Goal: Task Accomplishment & Management: Use online tool/utility

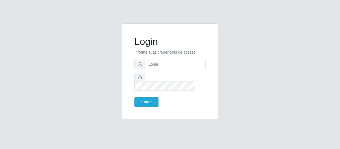
type input "[EMAIL_ADDRESS][DOMAIN_NAME]"
click at [151, 98] on button "Entrar" at bounding box center [146, 102] width 24 height 10
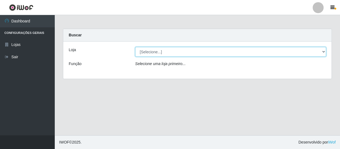
click at [319, 53] on select "[Selecione...] SuperFácil Atacado - São Gonçalo do Amarante" at bounding box center [230, 52] width 191 height 10
select select "408"
click at [135, 47] on select "[Selecione...] SuperFácil Atacado - São Gonçalo do Amarante" at bounding box center [230, 52] width 191 height 10
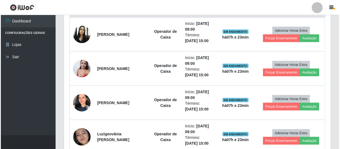
scroll to position [224, 0]
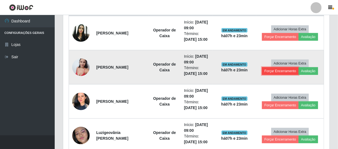
click at [278, 71] on button "Forçar Encerramento" at bounding box center [280, 71] width 37 height 8
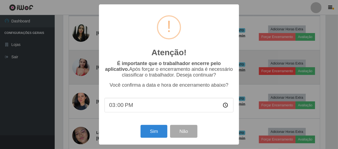
scroll to position [114, 264]
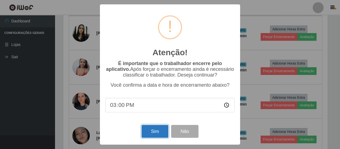
click at [159, 132] on button "Sim" at bounding box center [154, 131] width 27 height 13
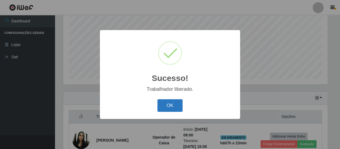
click at [169, 107] on button "OK" at bounding box center [169, 105] width 25 height 13
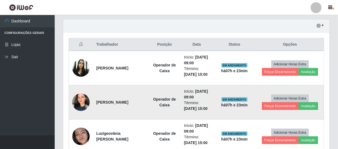
scroll to position [191, 0]
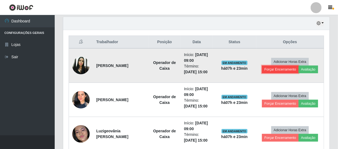
click at [280, 69] on button "Forçar Encerramento" at bounding box center [280, 70] width 37 height 8
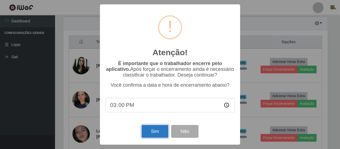
click at [157, 130] on button "Sim" at bounding box center [154, 131] width 27 height 13
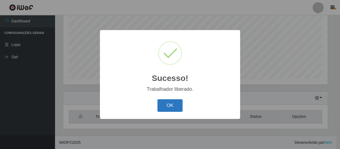
click at [178, 104] on button "OK" at bounding box center [169, 105] width 25 height 13
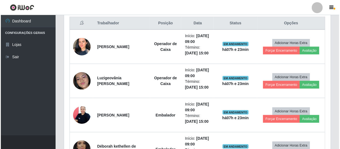
scroll to position [216, 0]
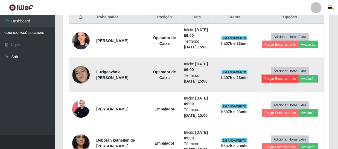
click at [278, 77] on button "Forçar Encerramento" at bounding box center [280, 79] width 37 height 8
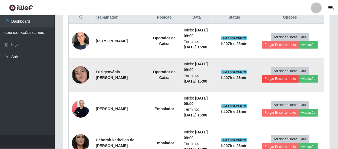
scroll to position [114, 264]
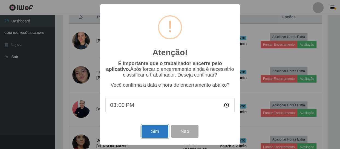
click at [162, 129] on button "Sim" at bounding box center [154, 131] width 27 height 13
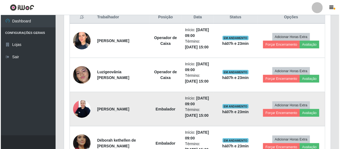
scroll to position [0, 0]
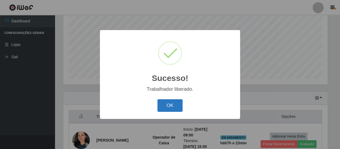
click at [174, 107] on button "OK" at bounding box center [169, 105] width 25 height 13
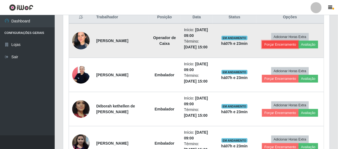
click at [271, 45] on button "Forçar Encerramento" at bounding box center [280, 45] width 37 height 8
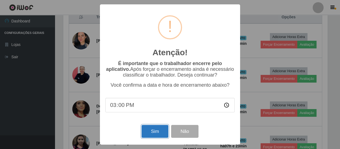
click at [155, 132] on button "Sim" at bounding box center [154, 131] width 27 height 13
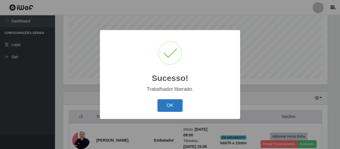
click at [162, 107] on button "OK" at bounding box center [169, 105] width 25 height 13
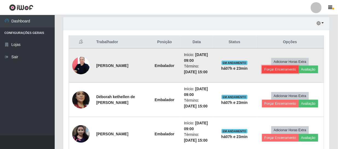
click at [284, 66] on button "Forçar Encerramento" at bounding box center [280, 70] width 37 height 8
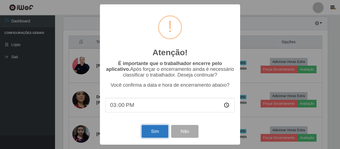
click at [156, 133] on button "Sim" at bounding box center [154, 131] width 27 height 13
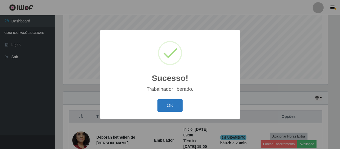
click at [169, 106] on button "OK" at bounding box center [169, 105] width 25 height 13
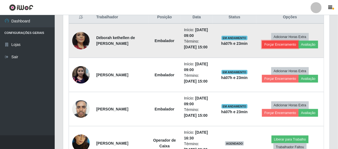
click at [280, 43] on button "Forçar Encerramento" at bounding box center [280, 45] width 37 height 8
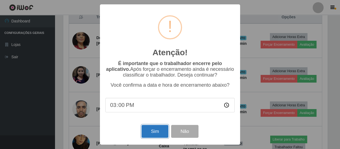
click at [152, 132] on button "Sim" at bounding box center [154, 131] width 27 height 13
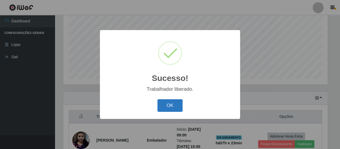
click at [166, 105] on button "OK" at bounding box center [169, 105] width 25 height 13
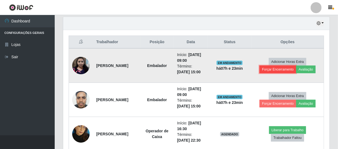
click at [267, 71] on button "Forçar Encerramento" at bounding box center [278, 70] width 37 height 8
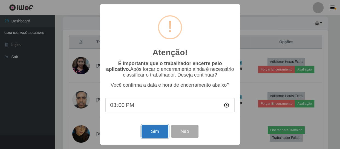
click at [148, 132] on button "Sim" at bounding box center [154, 131] width 27 height 13
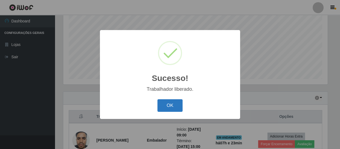
click at [160, 105] on button "OK" at bounding box center [169, 105] width 25 height 13
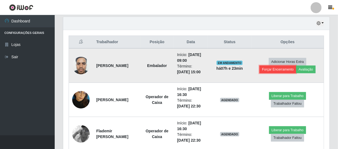
click at [275, 69] on button "Forçar Encerramento" at bounding box center [278, 70] width 37 height 8
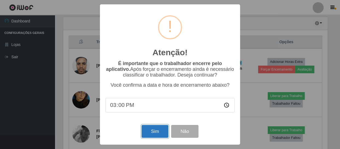
click at [159, 132] on button "Sim" at bounding box center [154, 131] width 27 height 13
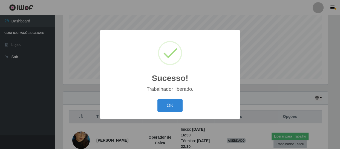
drag, startPoint x: 171, startPoint y: 106, endPoint x: 167, endPoint y: 104, distance: 4.9
click at [169, 106] on button "OK" at bounding box center [169, 105] width 25 height 13
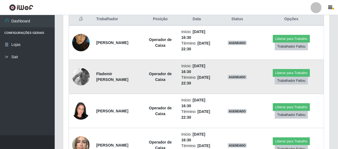
scroll to position [191, 0]
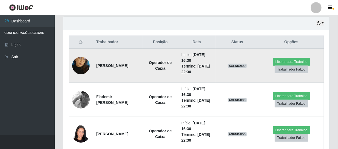
click at [83, 63] on img at bounding box center [81, 65] width 18 height 31
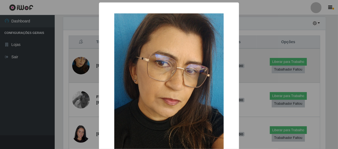
scroll to position [114, 264]
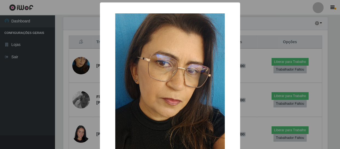
click at [83, 62] on div "× OK Cancel" at bounding box center [170, 74] width 340 height 149
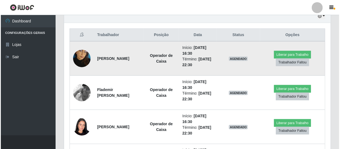
scroll to position [191, 0]
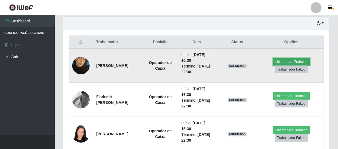
click at [282, 62] on button "Liberar para Trabalho" at bounding box center [291, 62] width 37 height 8
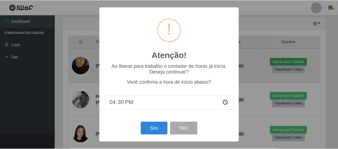
scroll to position [114, 264]
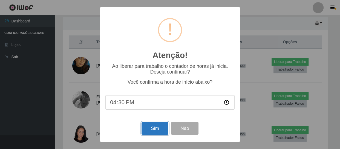
click at [154, 131] on button "Sim" at bounding box center [154, 128] width 27 height 13
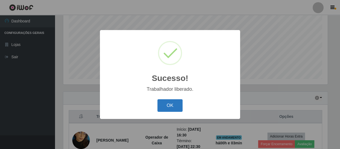
click at [166, 107] on button "OK" at bounding box center [169, 105] width 25 height 13
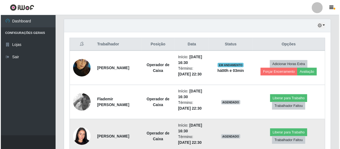
scroll to position [216, 0]
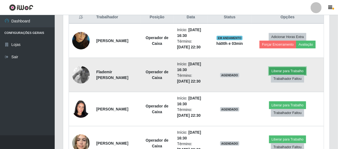
click at [284, 69] on button "Liberar para Trabalho" at bounding box center [287, 71] width 37 height 8
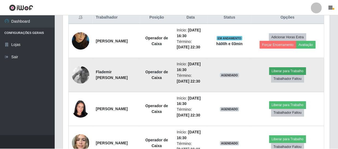
scroll to position [114, 264]
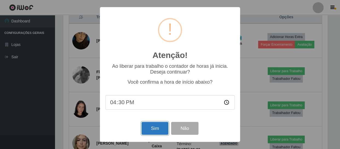
click at [155, 128] on button "Sim" at bounding box center [154, 128] width 27 height 13
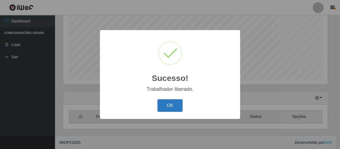
click at [172, 105] on button "OK" at bounding box center [169, 105] width 25 height 13
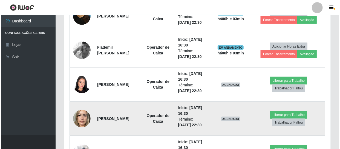
scroll to position [241, 0]
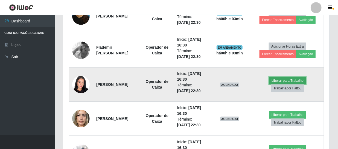
click at [291, 80] on button "Liberar para Trabalho" at bounding box center [287, 81] width 37 height 8
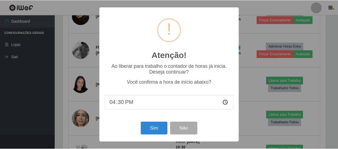
scroll to position [114, 264]
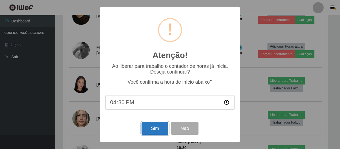
click at [163, 129] on button "Sim" at bounding box center [154, 128] width 27 height 13
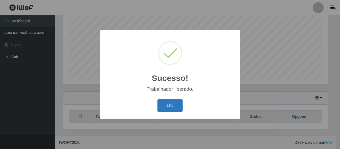
click at [177, 106] on button "OK" at bounding box center [169, 105] width 25 height 13
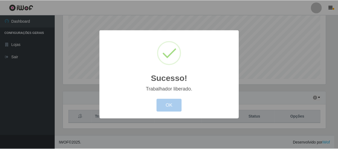
scroll to position [120, 0]
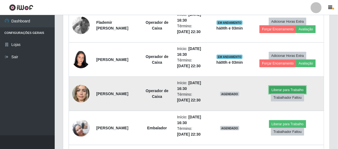
click at [281, 88] on button "Liberar para Trabalho" at bounding box center [287, 90] width 37 height 8
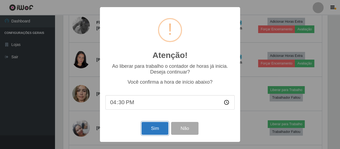
click at [150, 132] on button "Sim" at bounding box center [154, 128] width 27 height 13
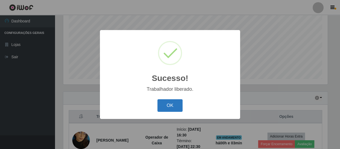
click at [164, 109] on button "OK" at bounding box center [169, 105] width 25 height 13
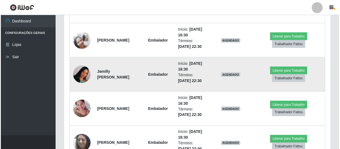
scroll to position [365, 0]
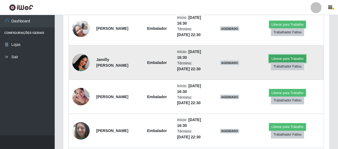
click at [286, 59] on button "Liberar para Trabalho" at bounding box center [287, 59] width 37 height 8
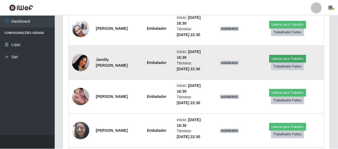
scroll to position [114, 264]
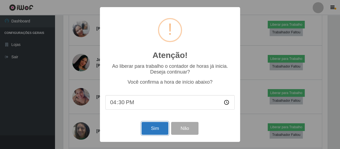
click at [155, 128] on button "Sim" at bounding box center [154, 128] width 27 height 13
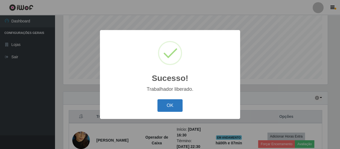
click at [167, 106] on button "OK" at bounding box center [169, 105] width 25 height 13
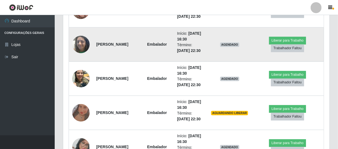
scroll to position [465, 0]
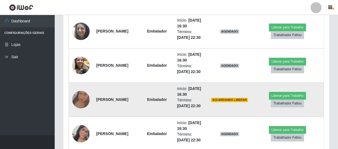
click at [82, 97] on img at bounding box center [81, 99] width 18 height 39
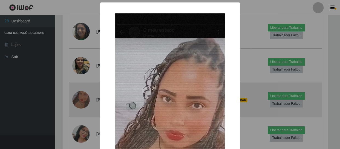
click at [82, 97] on div "× OK Cancel" at bounding box center [170, 74] width 340 height 149
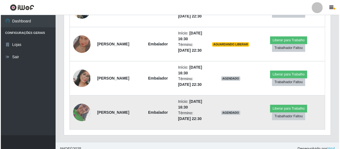
scroll to position [526, 0]
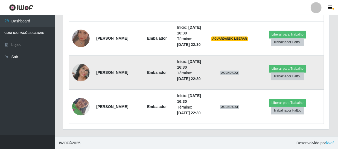
click at [85, 71] on img at bounding box center [81, 72] width 18 height 31
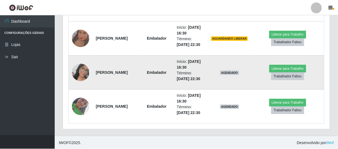
scroll to position [114, 264]
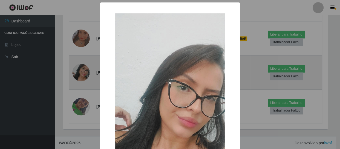
click at [85, 71] on div "× OK Cancel" at bounding box center [170, 74] width 340 height 149
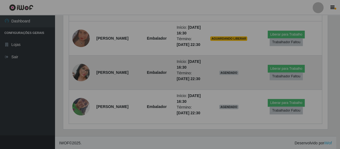
scroll to position [114, 267]
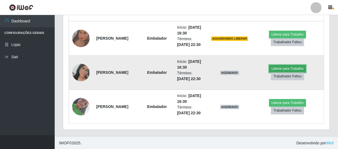
click at [298, 66] on button "Liberar para Trabalho" at bounding box center [287, 69] width 37 height 8
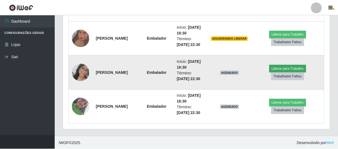
scroll to position [114, 264]
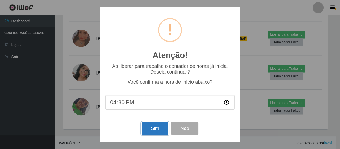
click at [160, 131] on button "Sim" at bounding box center [154, 128] width 27 height 13
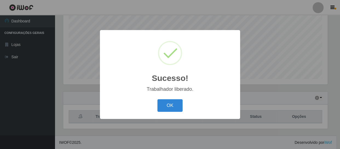
click at [84, 104] on div "Sucesso! × Trabalhador liberado. OK Cancel" at bounding box center [170, 74] width 340 height 149
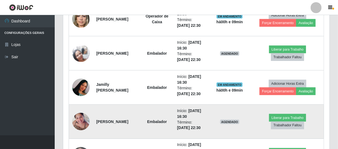
scroll to position [440, 0]
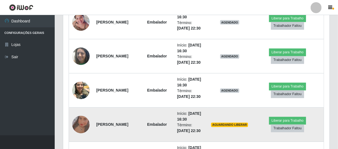
click at [82, 120] on img at bounding box center [81, 124] width 18 height 39
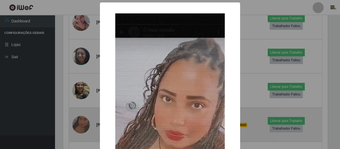
click at [82, 120] on div "× OK Cancel" at bounding box center [170, 74] width 340 height 149
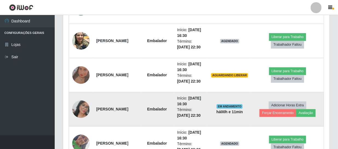
scroll to position [514, 0]
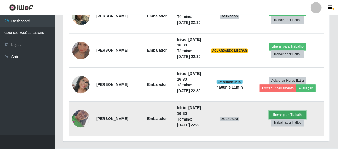
click at [277, 114] on button "Liberar para Trabalho" at bounding box center [287, 115] width 37 height 8
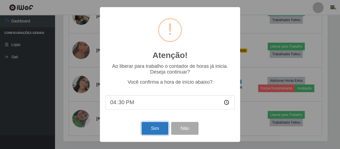
click at [160, 127] on button "Sim" at bounding box center [154, 128] width 27 height 13
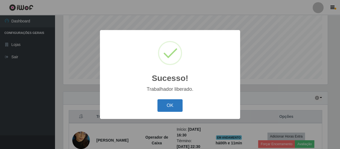
click at [175, 103] on button "OK" at bounding box center [169, 105] width 25 height 13
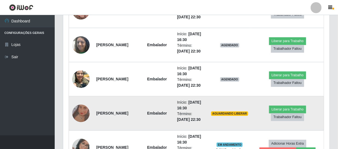
scroll to position [440, 0]
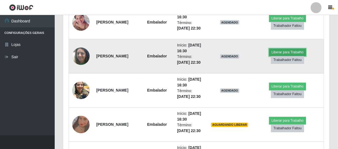
click at [287, 51] on button "Liberar para Trabalho" at bounding box center [287, 53] width 37 height 8
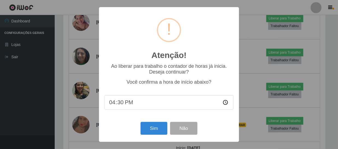
scroll to position [114, 264]
click at [152, 135] on button "Sim" at bounding box center [154, 128] width 27 height 13
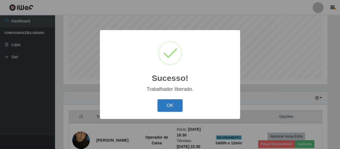
click at [165, 104] on button "OK" at bounding box center [169, 105] width 25 height 13
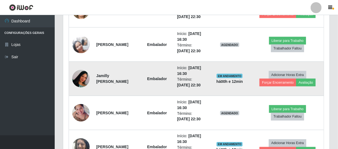
scroll to position [340, 0]
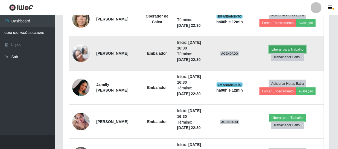
click at [279, 50] on button "Liberar para Trabalho" at bounding box center [287, 50] width 37 height 8
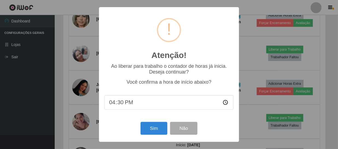
scroll to position [114, 264]
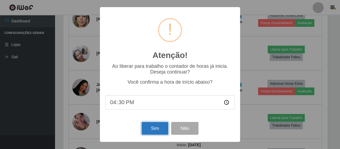
click at [147, 132] on button "Sim" at bounding box center [154, 128] width 27 height 13
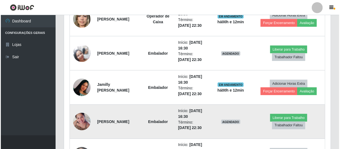
scroll to position [273505, 273354]
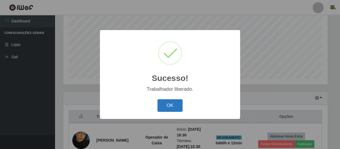
click at [174, 100] on button "OK" at bounding box center [169, 105] width 25 height 13
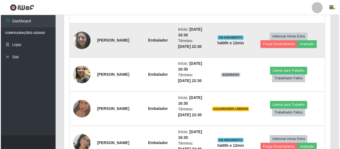
scroll to position [465, 0]
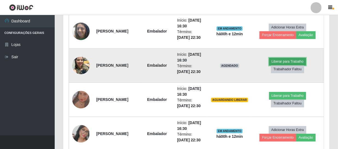
click at [283, 61] on button "Liberar para Trabalho" at bounding box center [287, 62] width 37 height 8
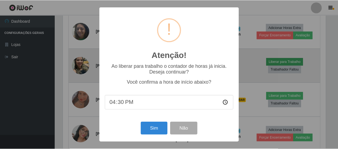
scroll to position [114, 264]
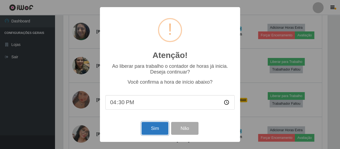
click at [152, 129] on button "Sim" at bounding box center [154, 128] width 27 height 13
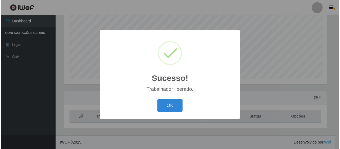
scroll to position [117, 0]
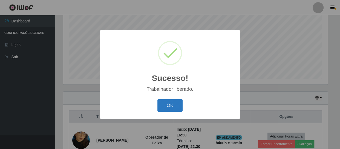
click at [170, 101] on button "OK" at bounding box center [169, 105] width 25 height 13
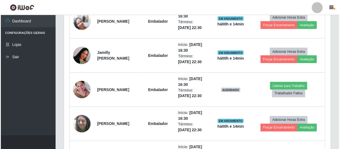
scroll to position [377, 0]
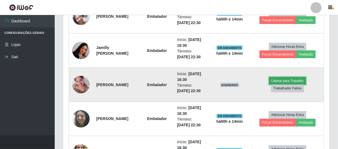
click at [280, 79] on button "Liberar para Trabalho" at bounding box center [287, 81] width 37 height 8
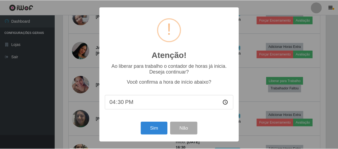
scroll to position [114, 264]
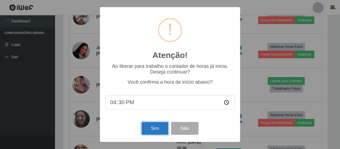
click at [156, 129] on button "Sim" at bounding box center [154, 128] width 27 height 13
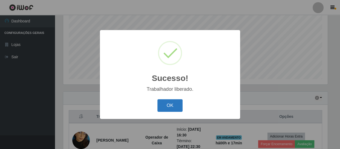
click at [170, 101] on button "OK" at bounding box center [169, 105] width 25 height 13
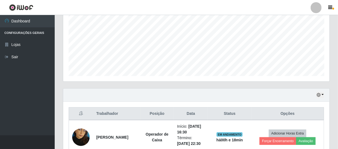
scroll to position [79, 0]
